Goal: Information Seeking & Learning: Learn about a topic

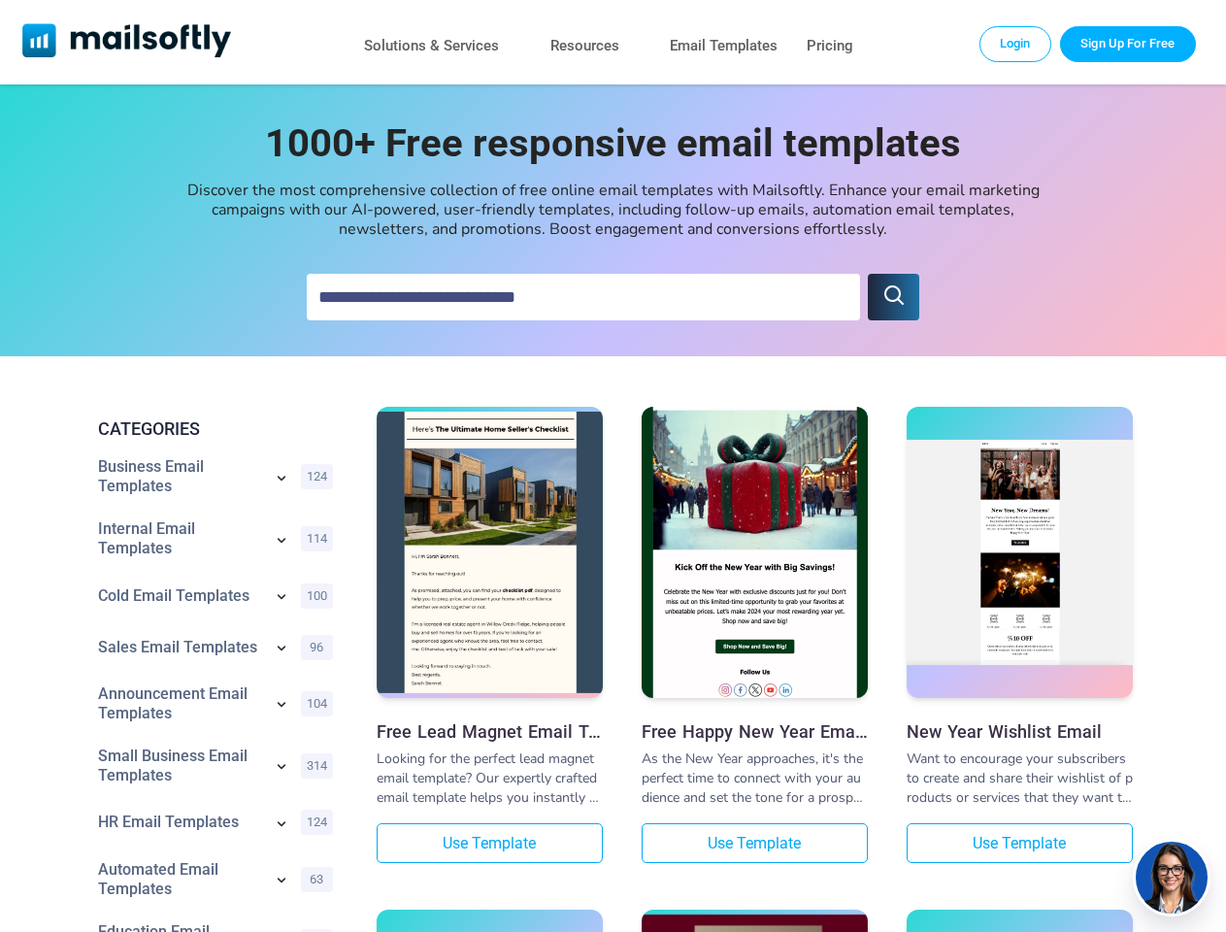
click at [893, 297] on icon "submit" at bounding box center [894, 295] width 23 height 23
click at [282, 480] on icon at bounding box center [282, 478] width 8 height 5
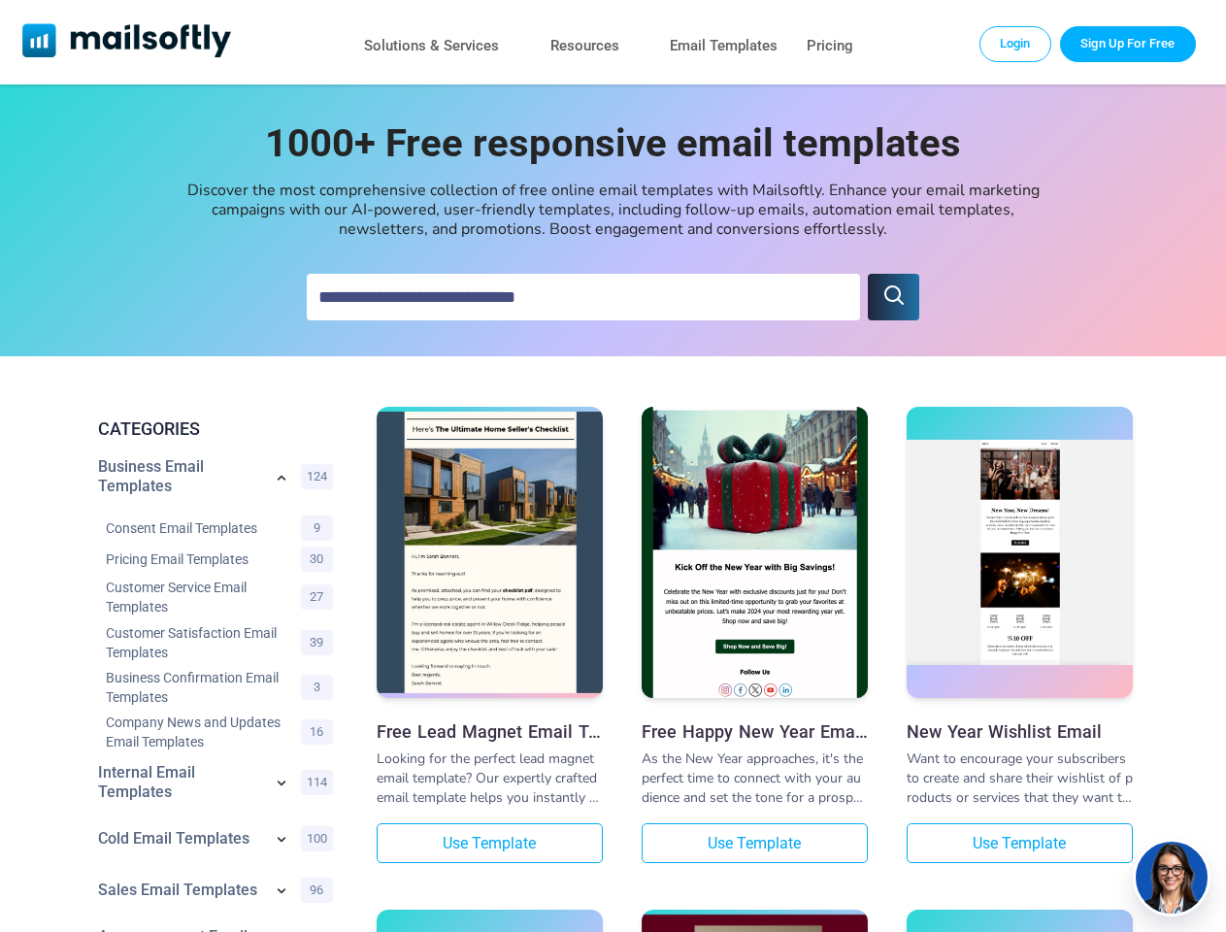
click at [282, 542] on div "Consent Email Templates 9" at bounding box center [219, 527] width 243 height 31
click at [282, 598] on link "Customer Service Email Templates" at bounding box center [198, 597] width 185 height 39
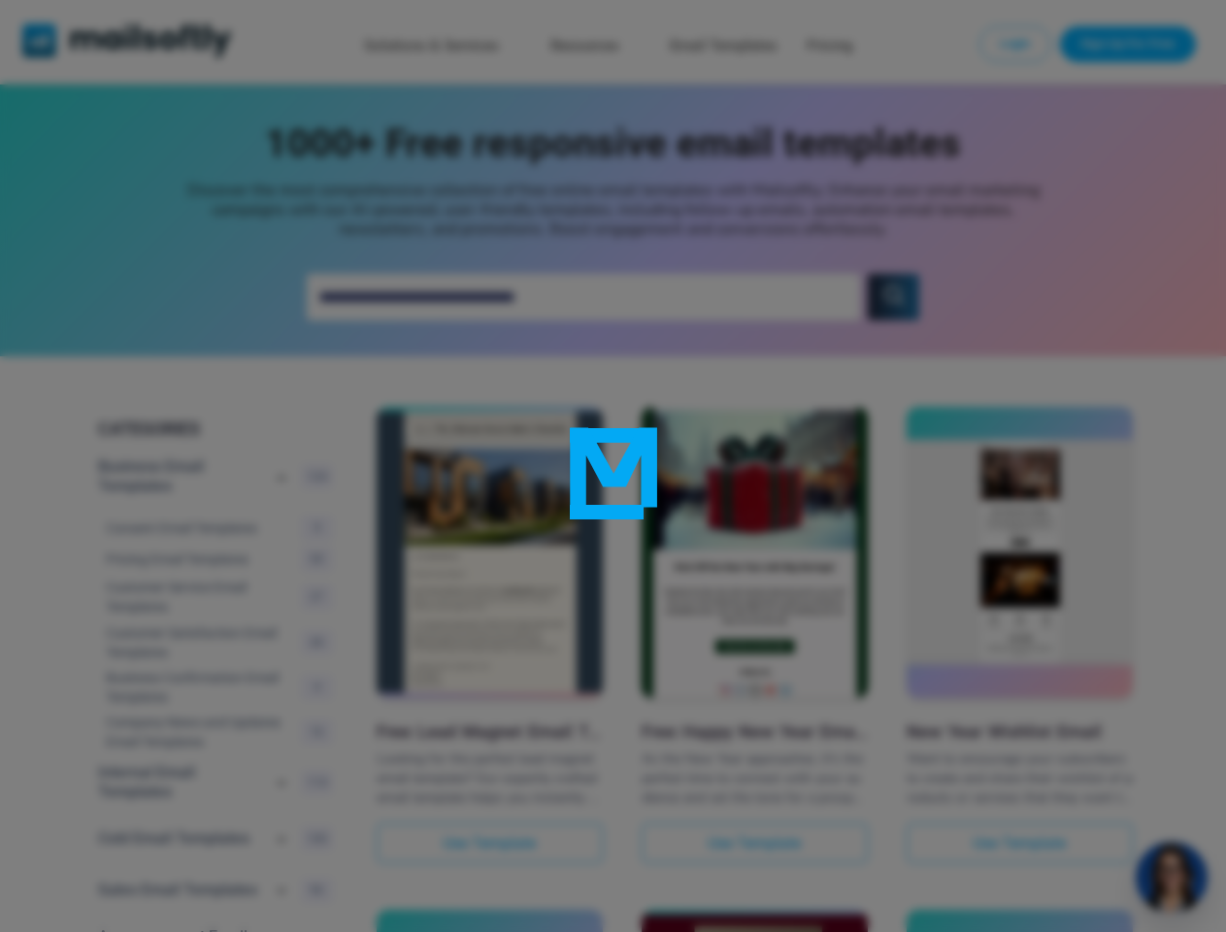
click at [282, 650] on div at bounding box center [613, 466] width 1226 height 932
click at [282, 706] on div at bounding box center [613, 466] width 1226 height 932
click at [282, 768] on div at bounding box center [613, 466] width 1226 height 932
click at [282, 825] on div at bounding box center [613, 466] width 1226 height 932
click at [282, 882] on div at bounding box center [613, 466] width 1226 height 932
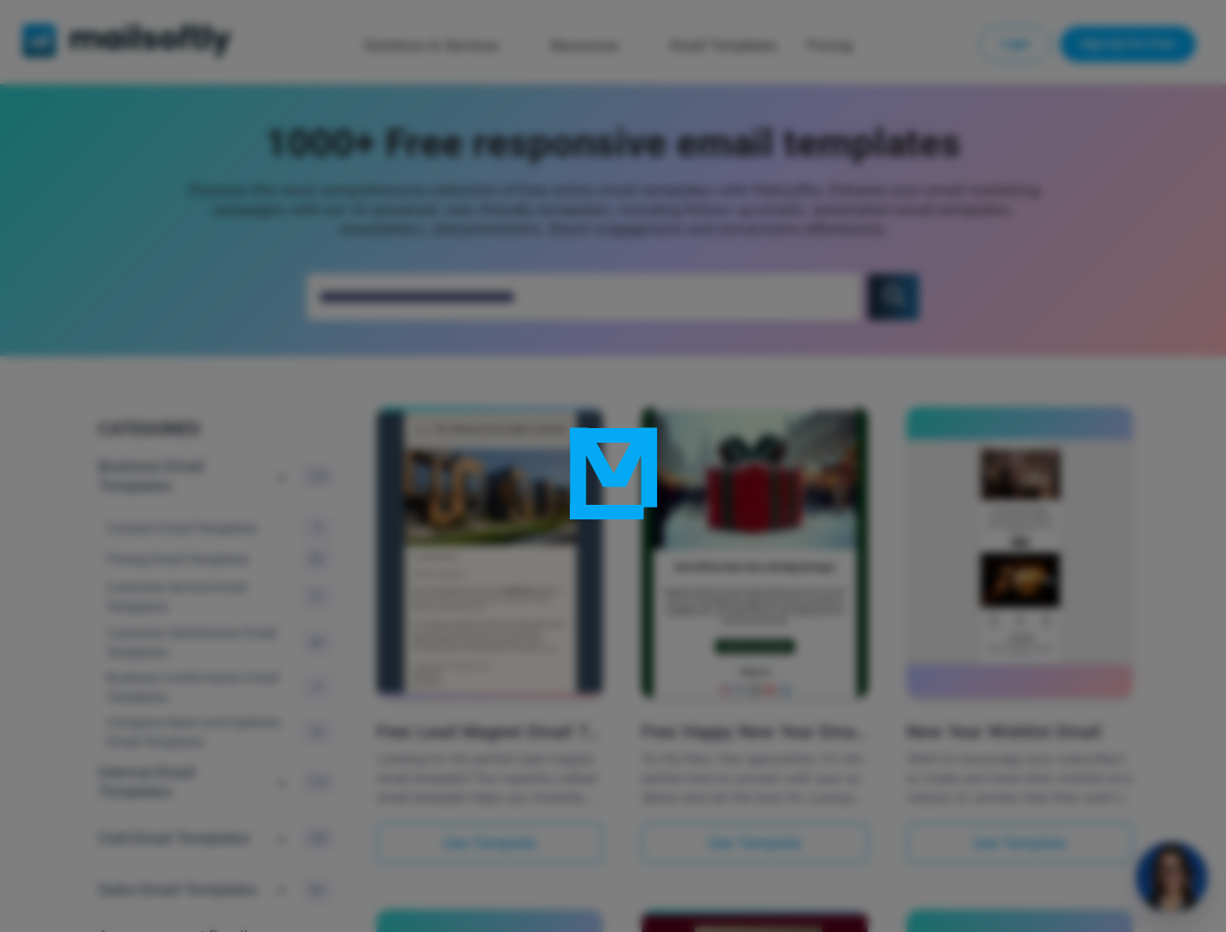
click at [1172, 878] on div at bounding box center [613, 466] width 1226 height 932
